Goal: Navigation & Orientation: Find specific page/section

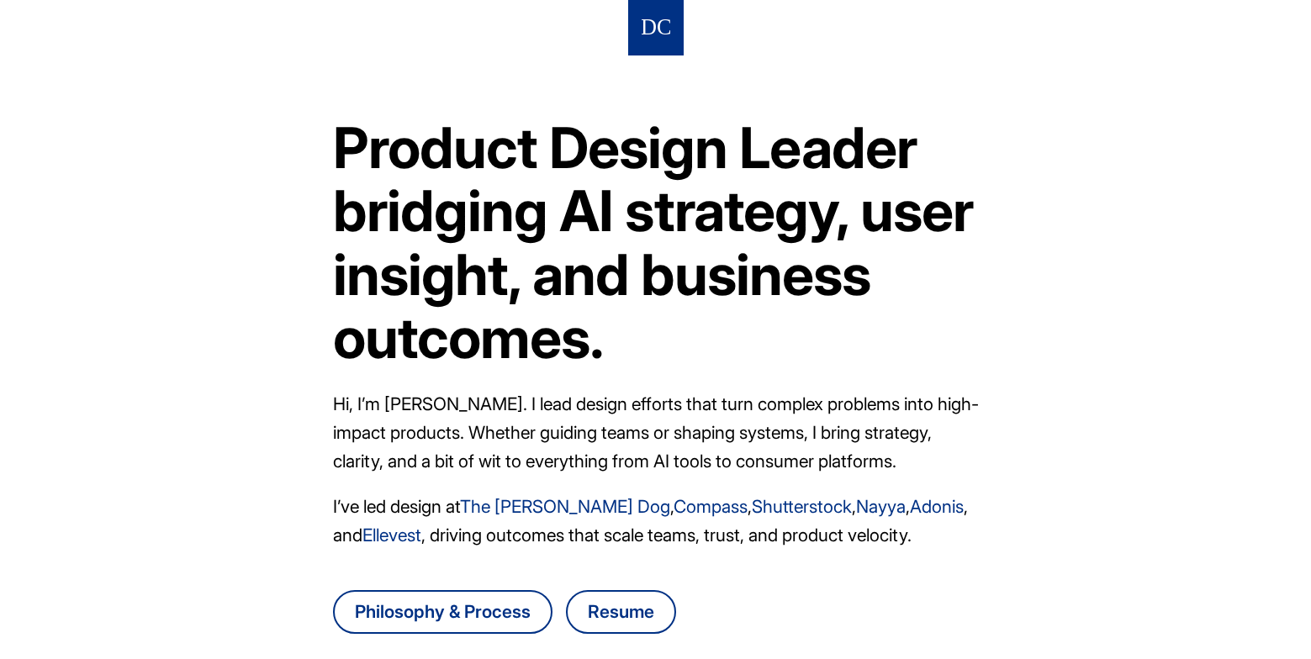
scroll to position [537, 0]
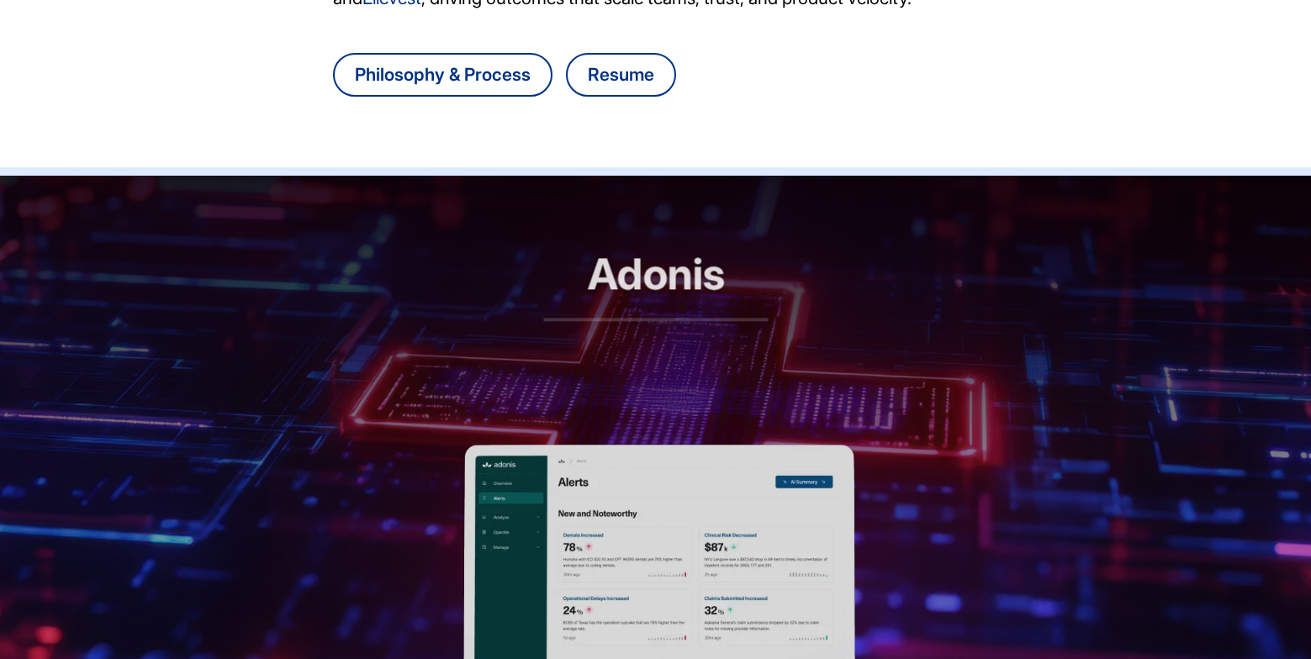
click at [664, 285] on h2 "Adonis" at bounding box center [655, 285] width 224 height 71
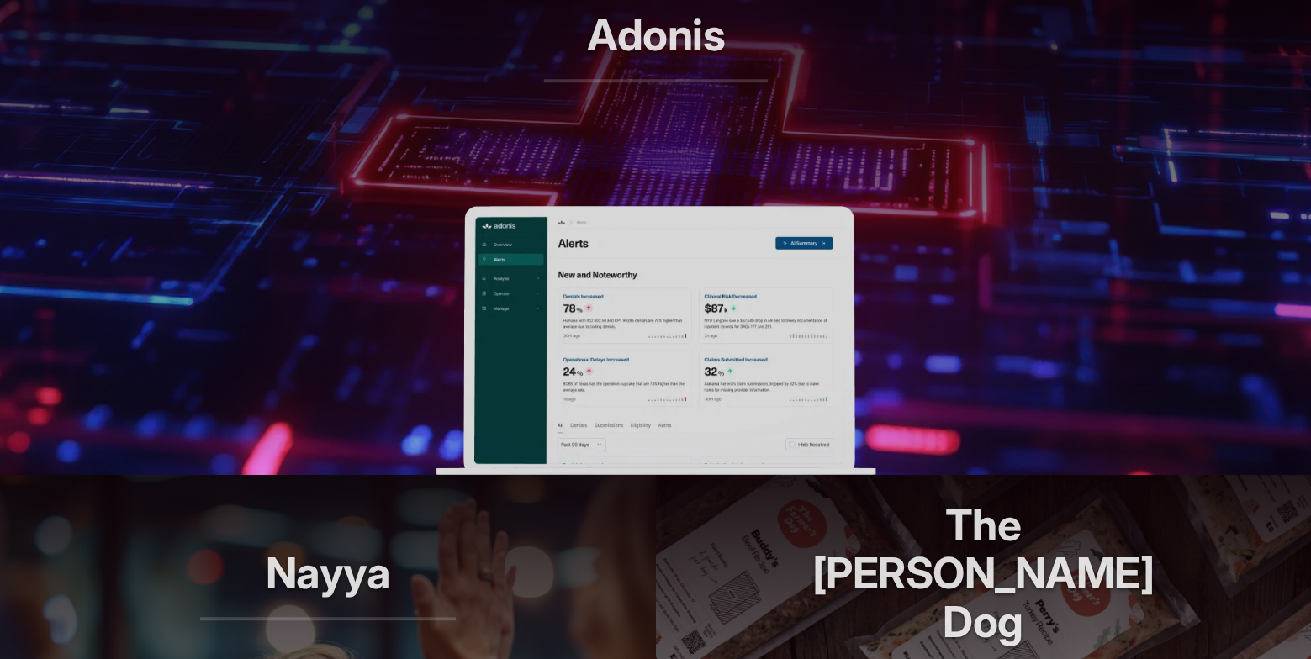
scroll to position [1049, 0]
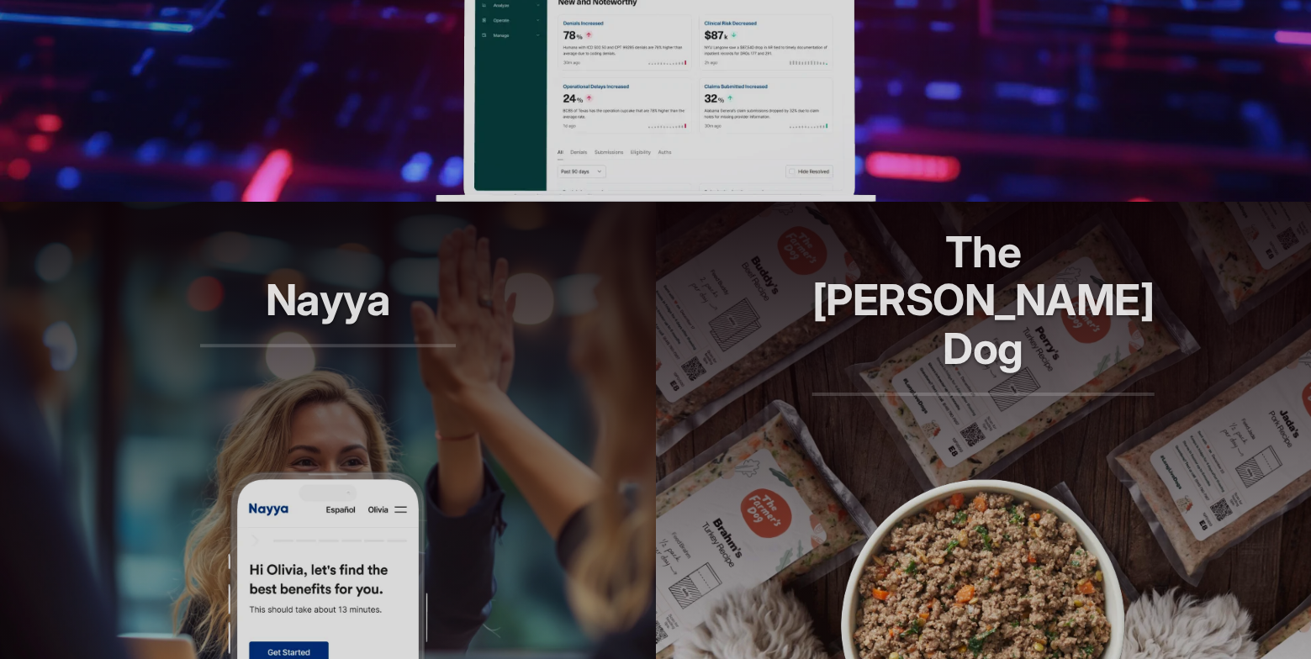
click at [352, 287] on h2 "Nayya" at bounding box center [328, 311] width 256 height 71
click at [873, 355] on h2 "The [PERSON_NAME] Dog" at bounding box center [983, 312] width 342 height 168
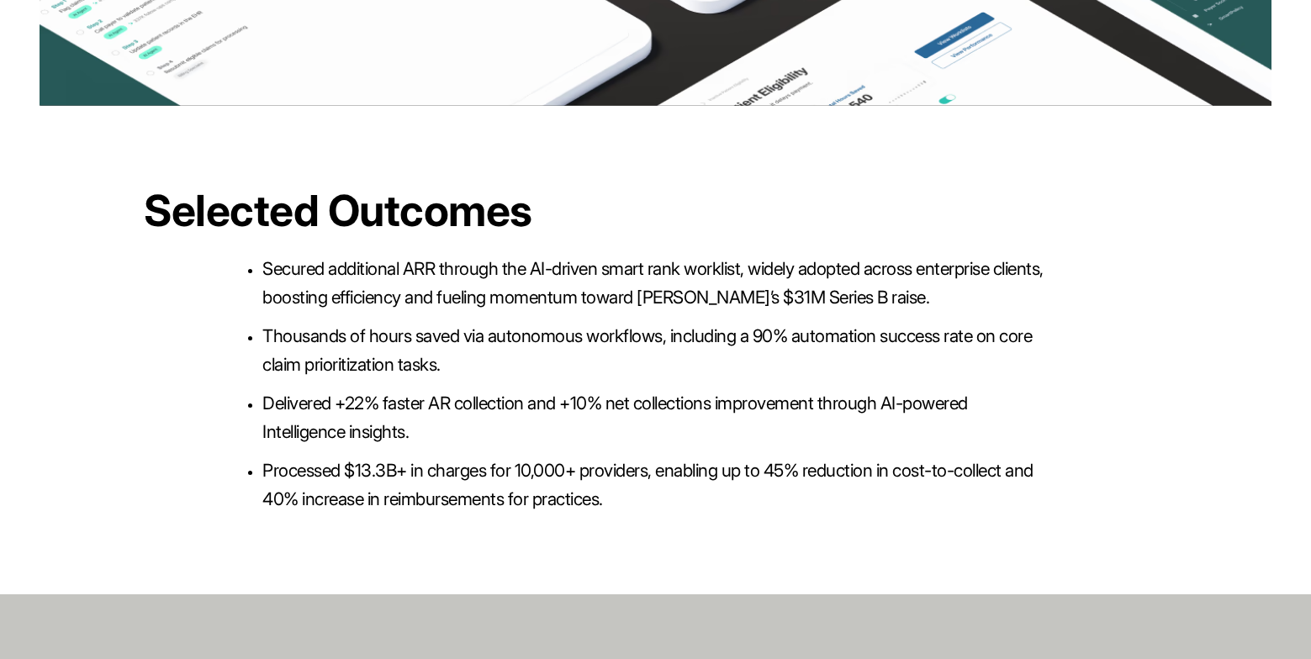
scroll to position [3721, 0]
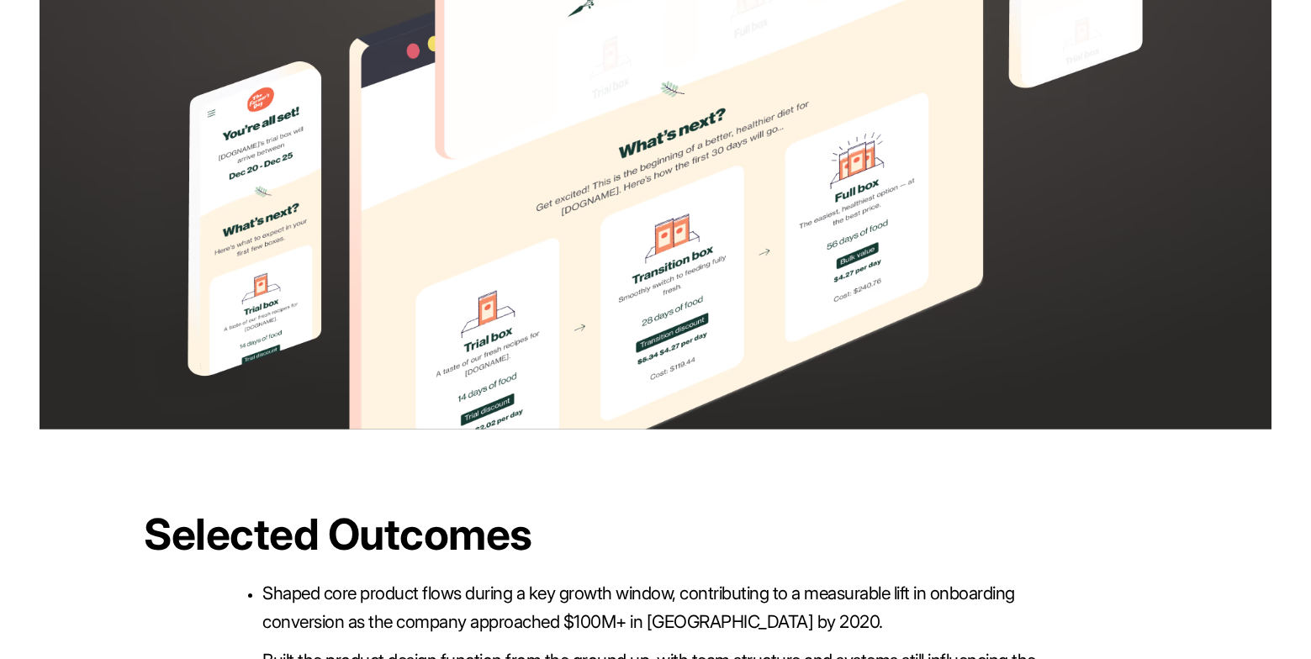
scroll to position [3740, 0]
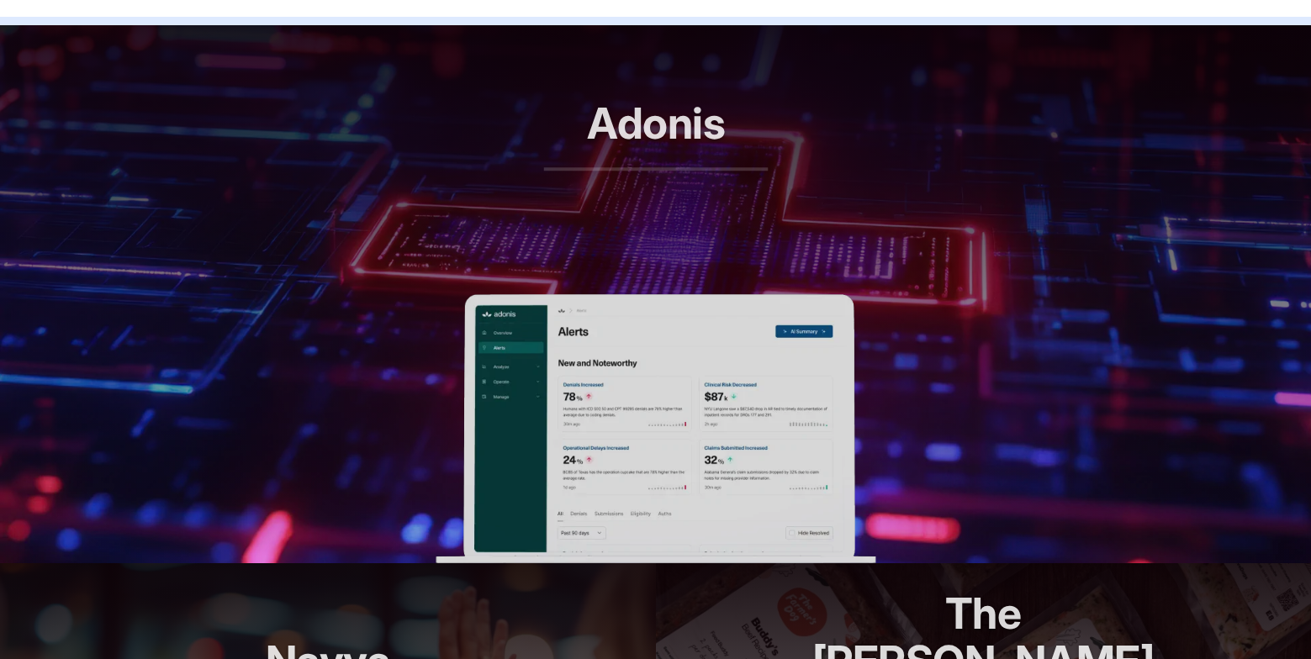
scroll to position [670, 0]
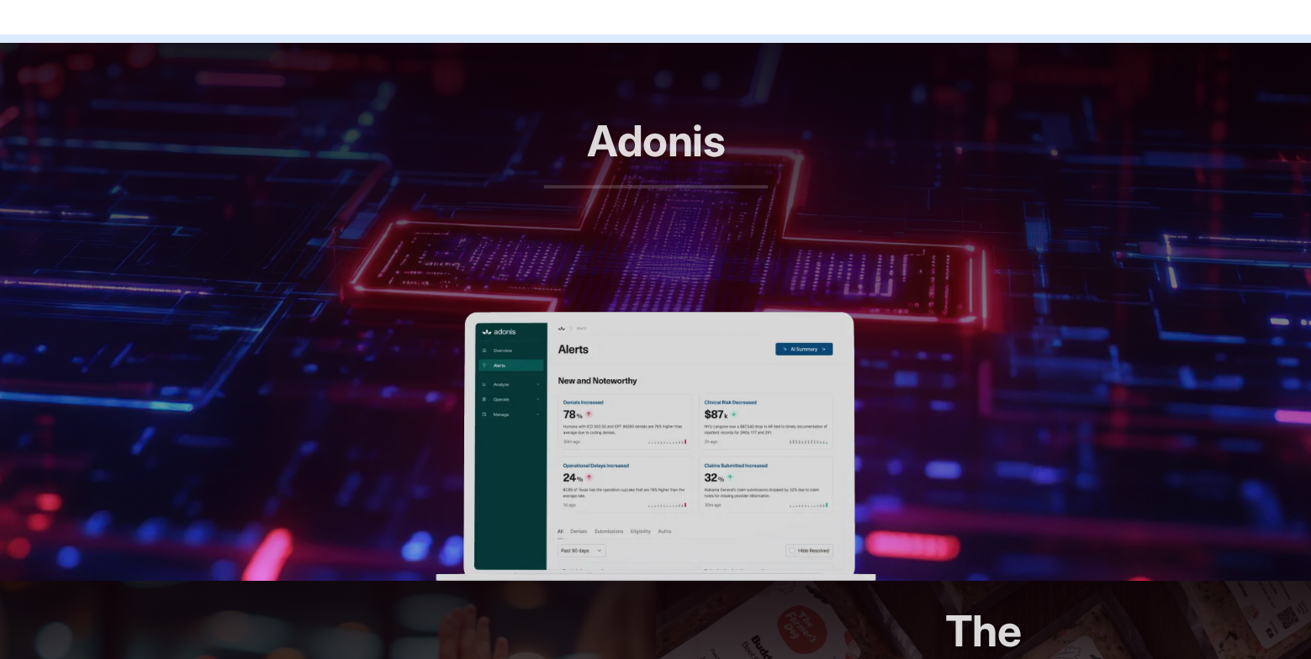
click at [534, 168] on header "Adonis RCM automation, reimagined" at bounding box center [655, 177] width 1311 height 269
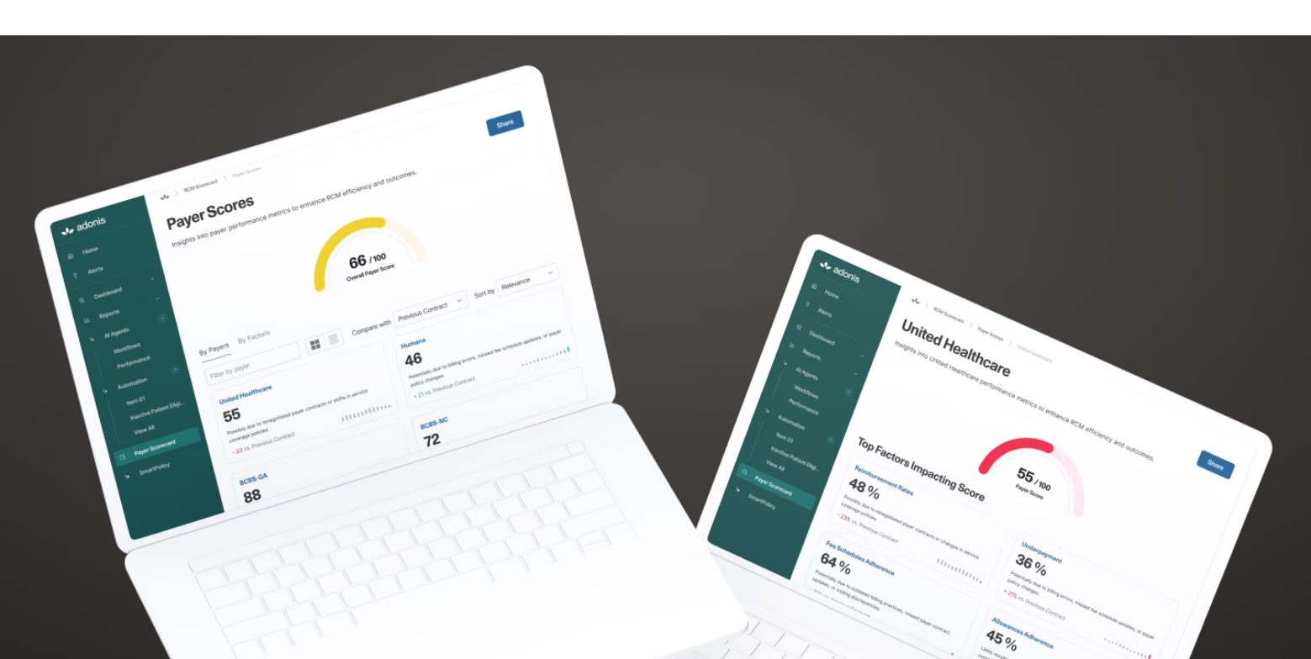
scroll to position [4301, 0]
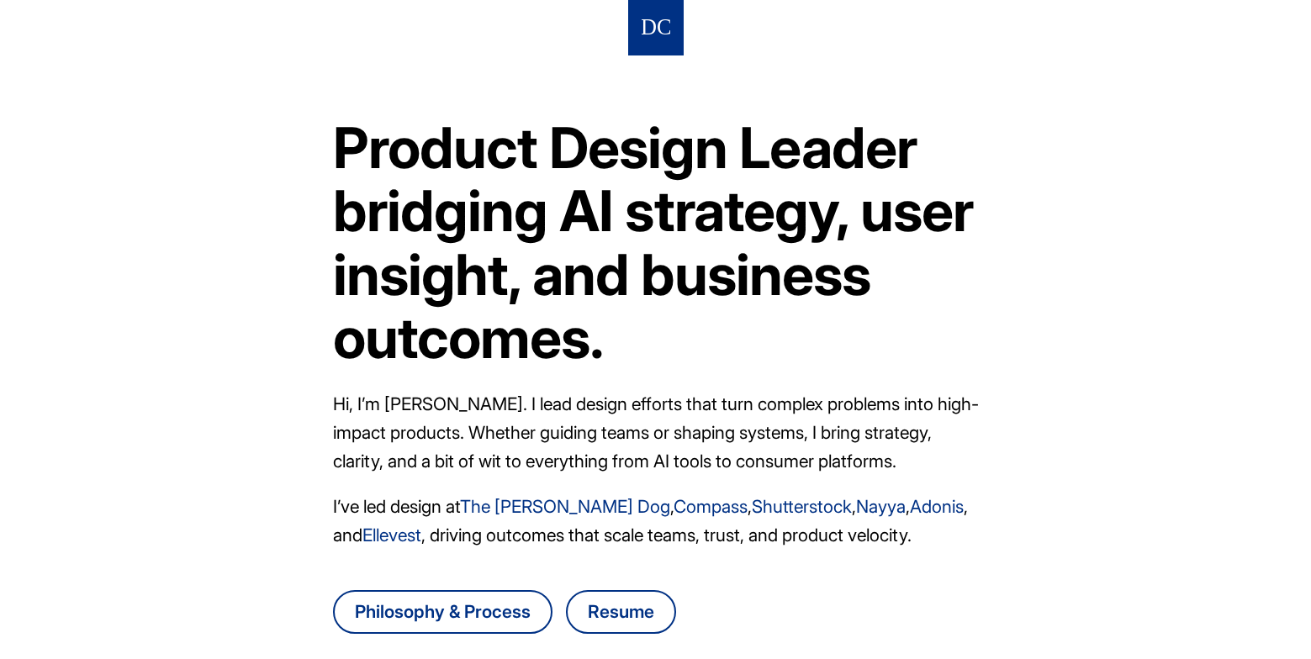
click at [666, 51] on nav at bounding box center [655, 27] width 55 height 55
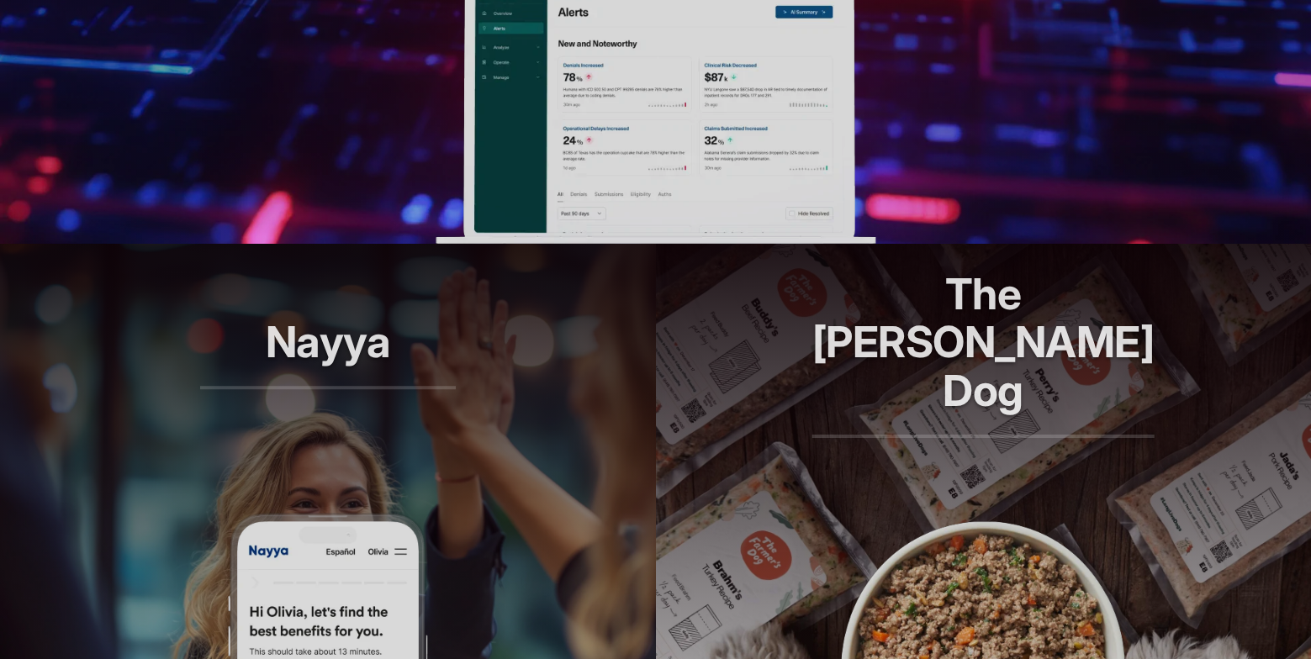
scroll to position [1304, 0]
